Goal: Task Accomplishment & Management: Complete application form

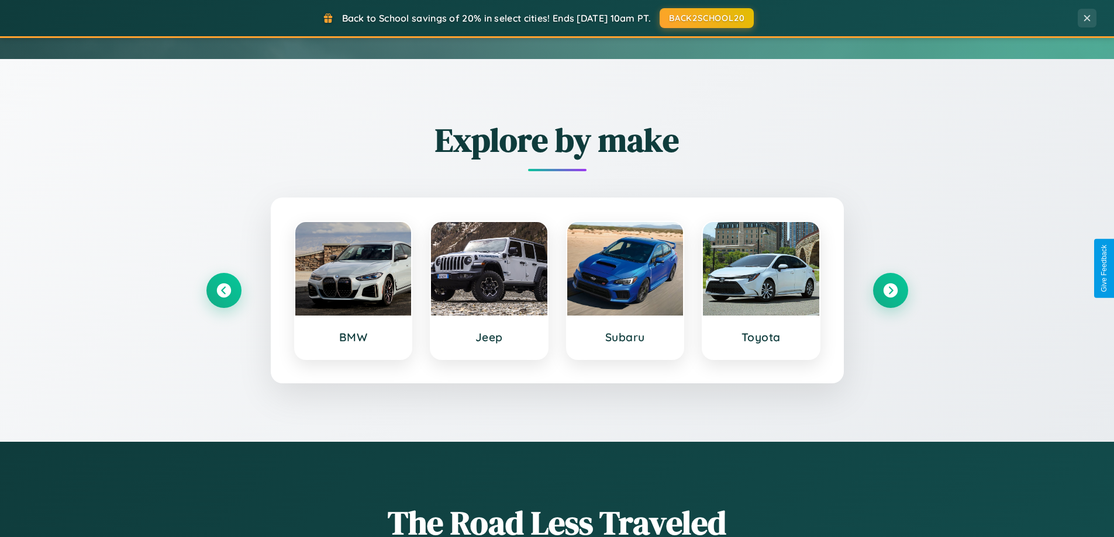
scroll to position [504, 0]
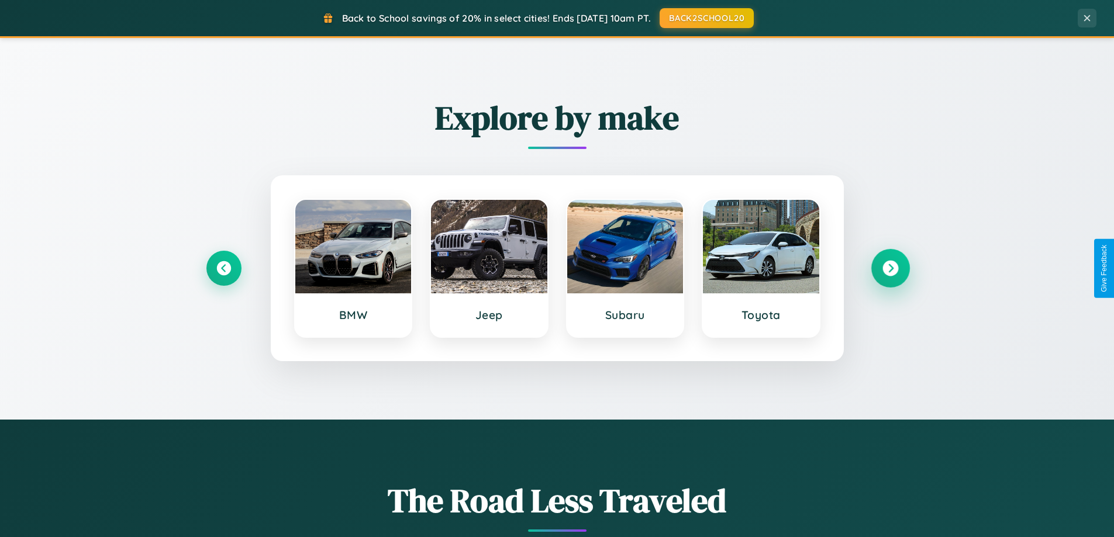
click at [890, 268] on icon at bounding box center [890, 269] width 16 height 16
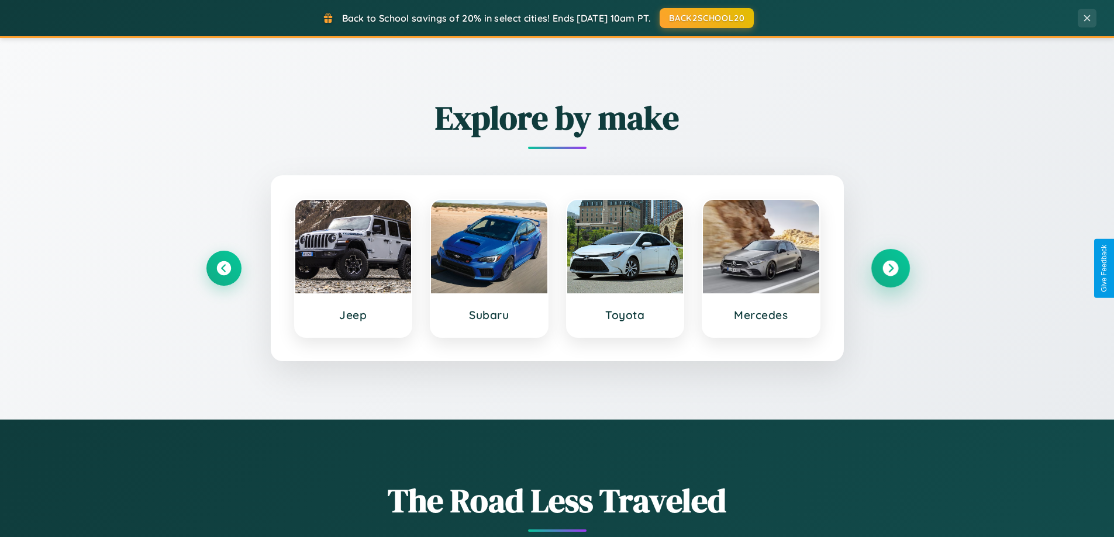
click at [890, 268] on icon at bounding box center [890, 269] width 16 height 16
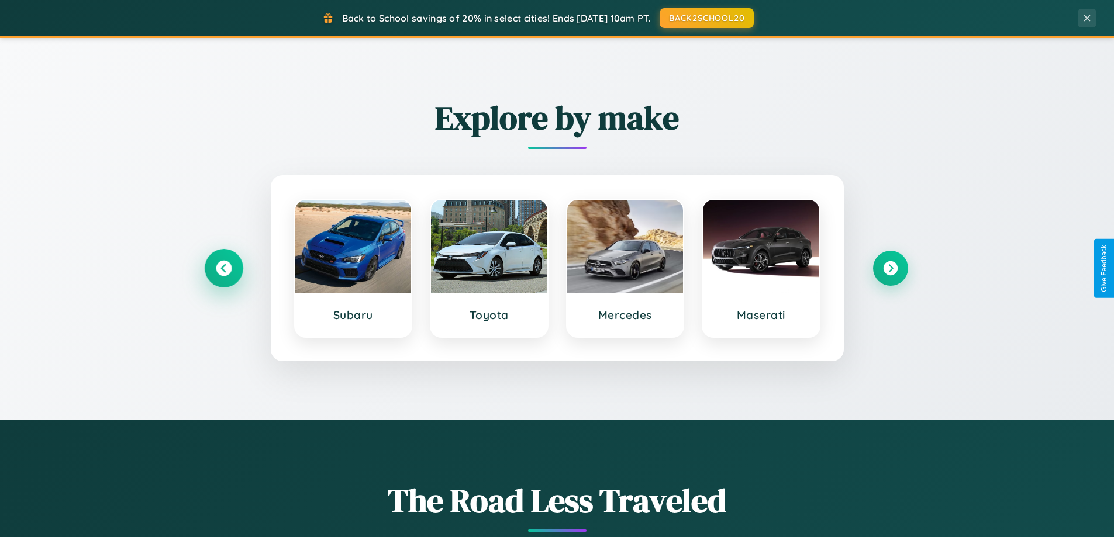
click at [223, 268] on icon at bounding box center [224, 269] width 16 height 16
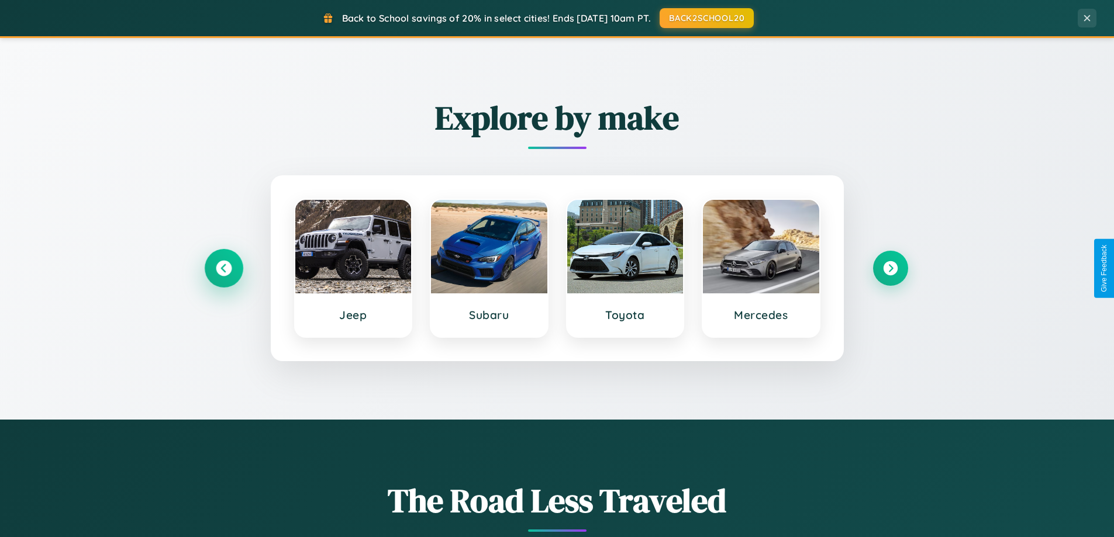
click at [223, 268] on icon at bounding box center [224, 269] width 16 height 16
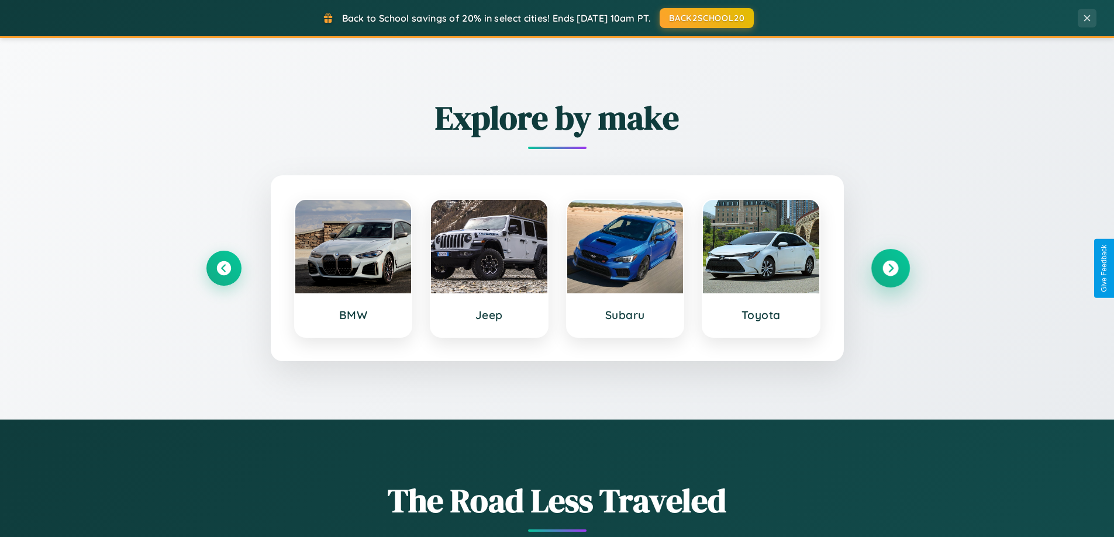
click at [890, 268] on icon at bounding box center [890, 269] width 16 height 16
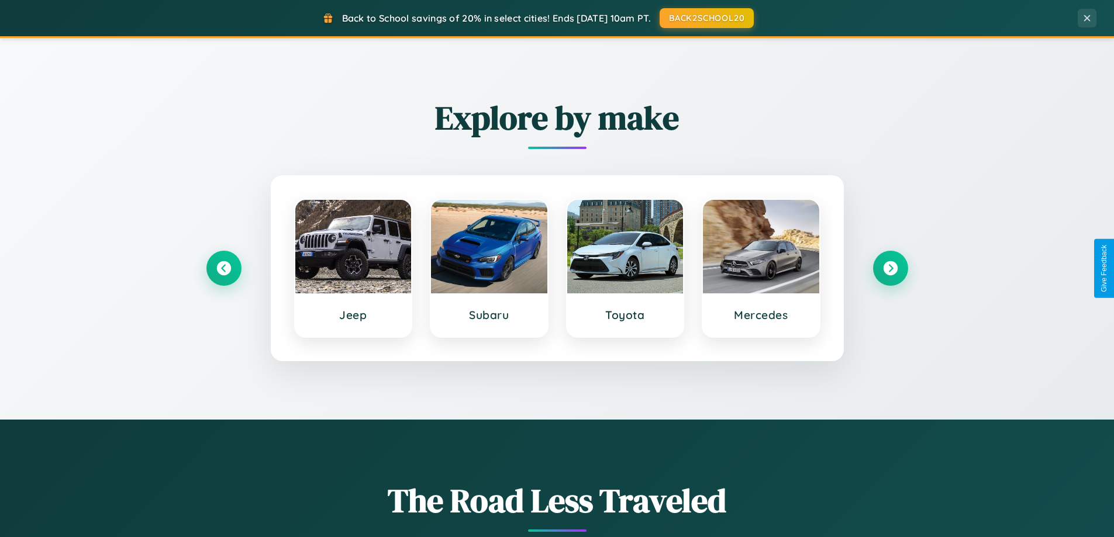
scroll to position [0, 0]
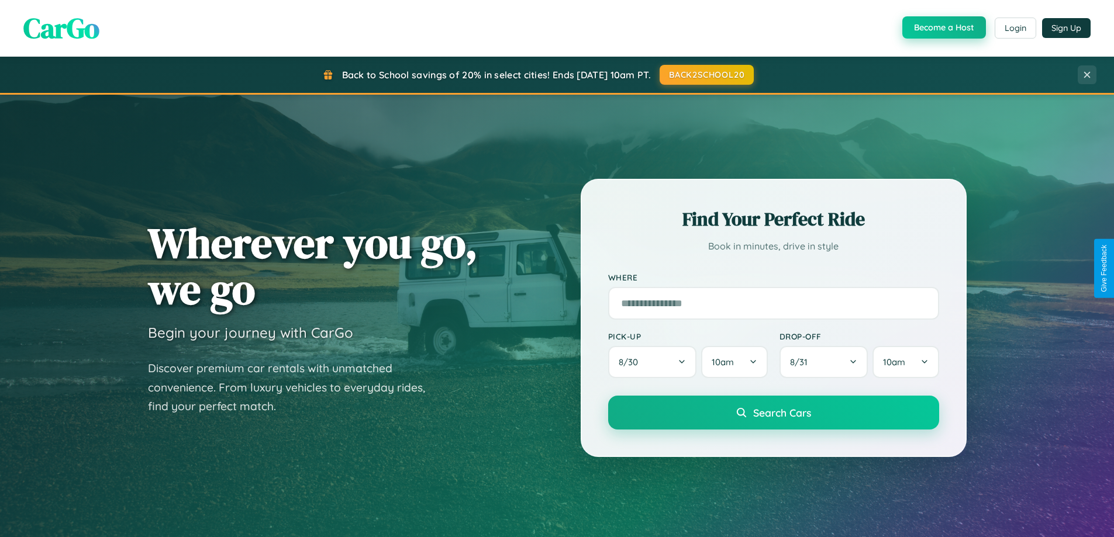
click at [943, 28] on button "Become a Host" at bounding box center [944, 27] width 84 height 22
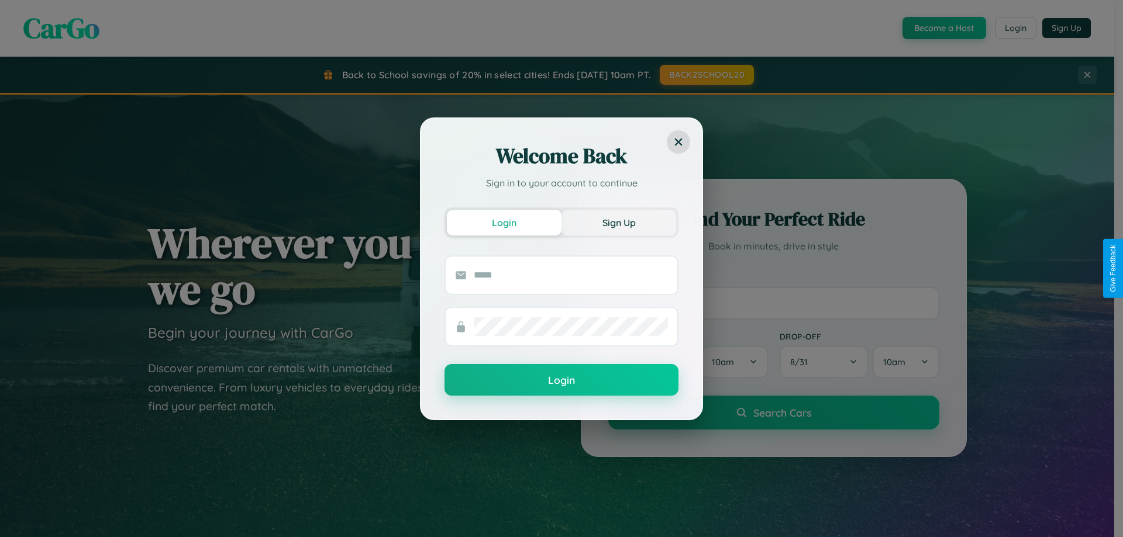
click at [619, 222] on button "Sign Up" at bounding box center [618, 223] width 115 height 26
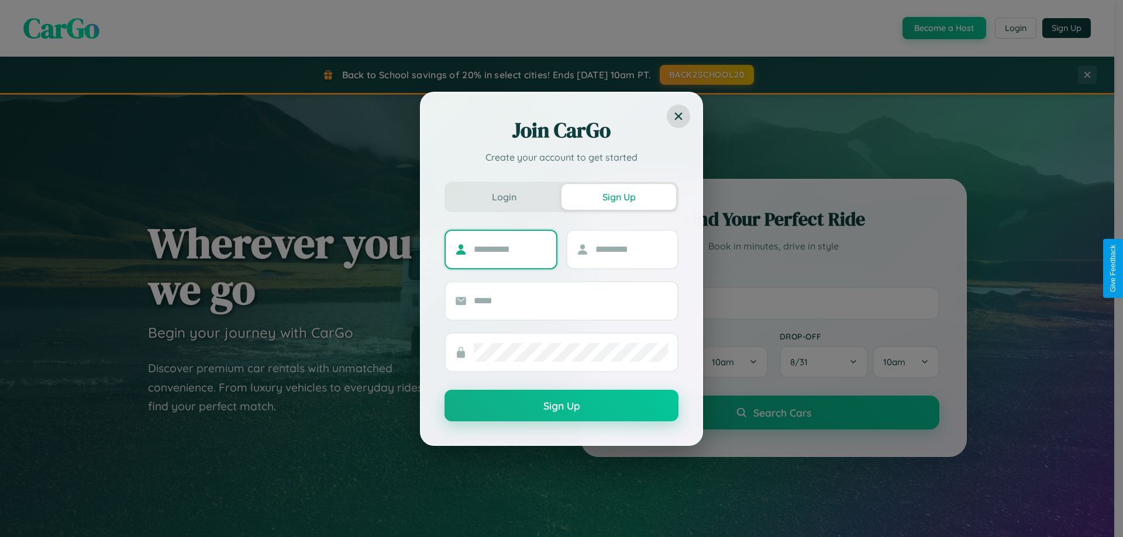
click at [510, 249] on input "text" at bounding box center [510, 249] width 73 height 19
type input "******"
click at [631, 249] on input "text" at bounding box center [631, 249] width 73 height 19
type input "******"
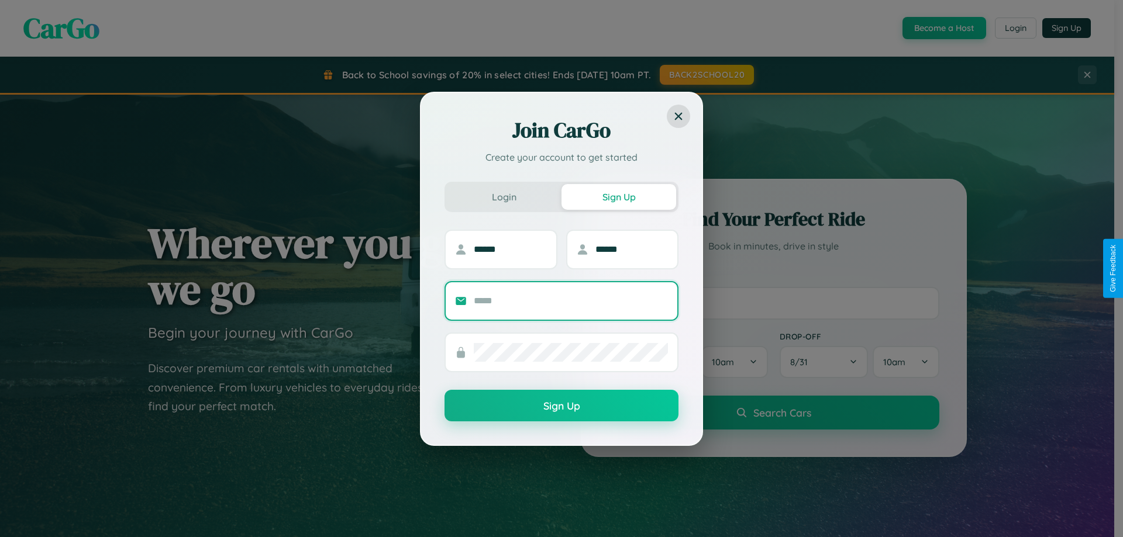
click at [571, 301] on input "text" at bounding box center [571, 301] width 194 height 19
type input "**********"
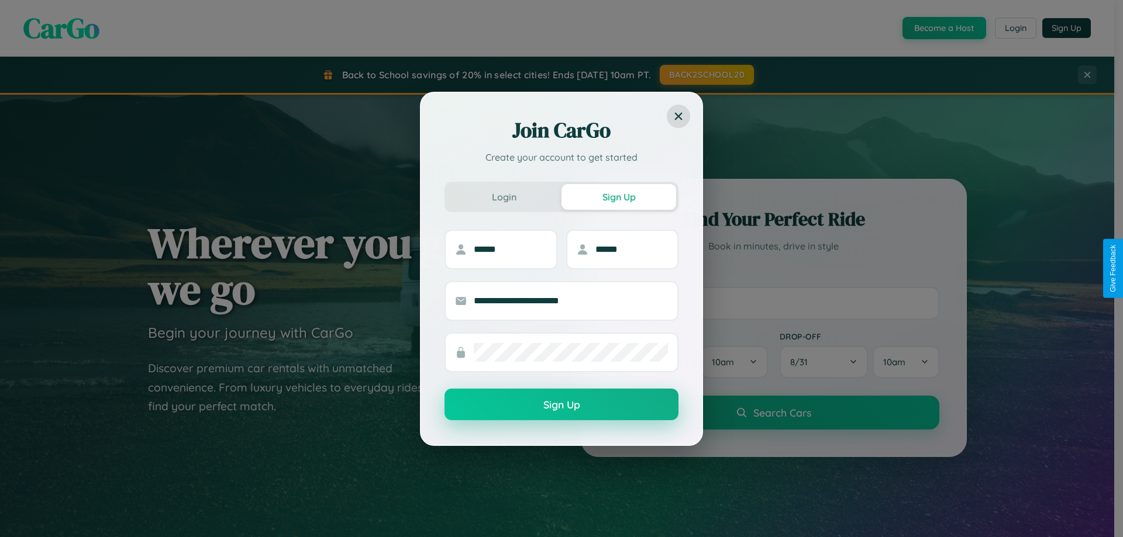
click at [561, 405] on button "Sign Up" at bounding box center [561, 405] width 234 height 32
